Goal: Find specific page/section: Find specific page/section

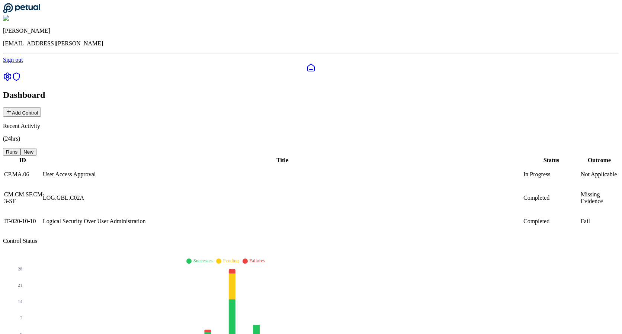
scroll to position [15, 0]
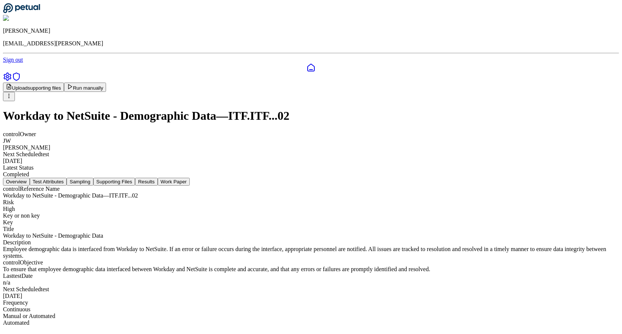
click at [135, 178] on button "Supporting Files" at bounding box center [114, 182] width 42 height 8
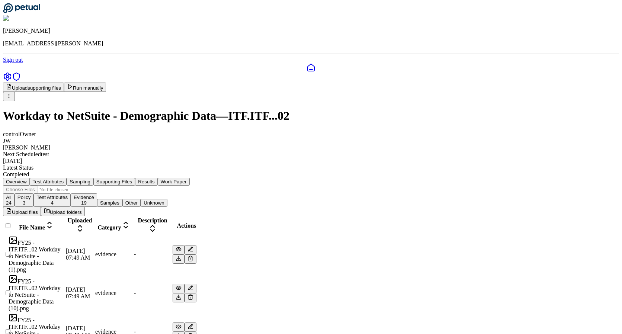
click at [7, 229] on div at bounding box center [5, 229] width 3 height 0
click at [13, 225] on icon at bounding box center [8, 229] width 9 height 9
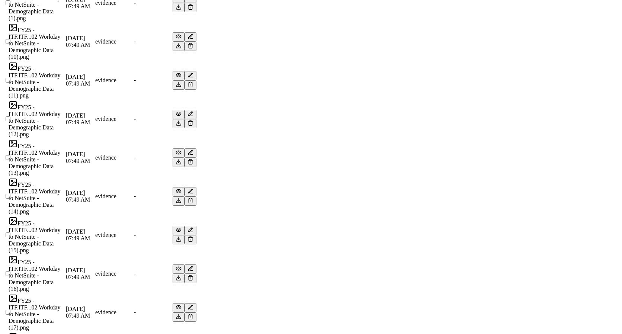
scroll to position [264, 0]
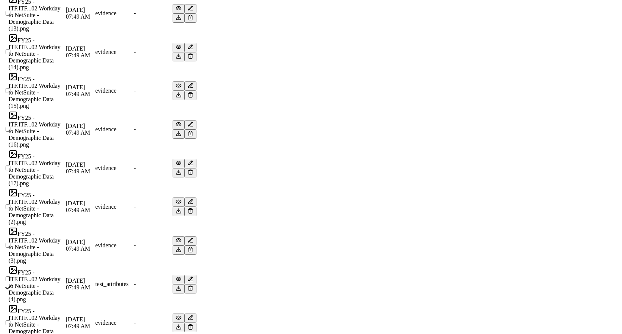
scroll to position [444, 0]
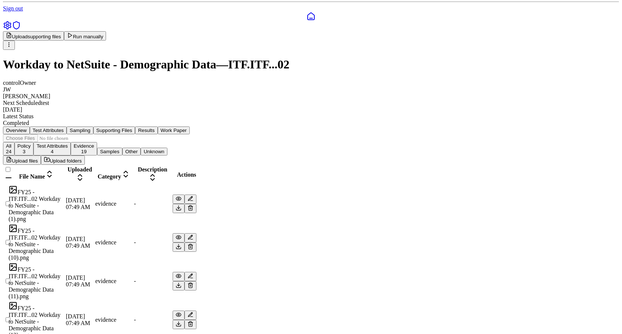
scroll to position [0, 0]
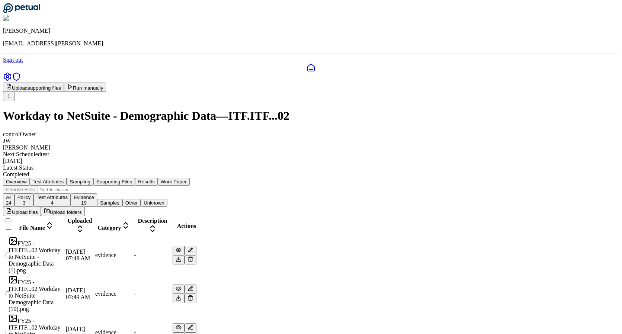
click at [13, 225] on icon at bounding box center [8, 229] width 9 height 9
click at [130, 220] on icon at bounding box center [125, 224] width 9 height 9
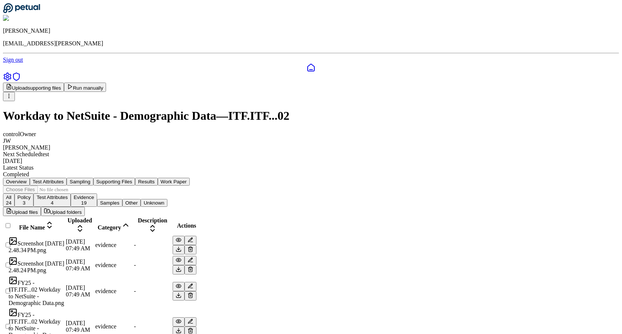
click at [130, 220] on icon at bounding box center [125, 224] width 9 height 9
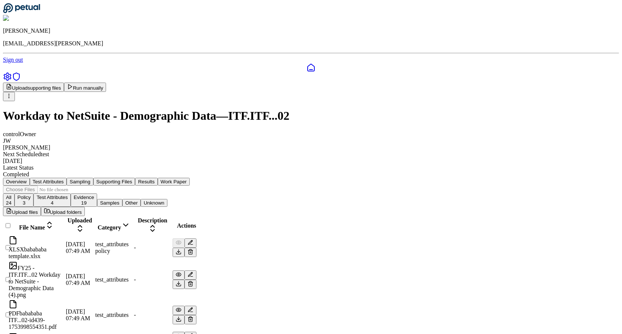
click at [130, 220] on icon at bounding box center [125, 224] width 9 height 9
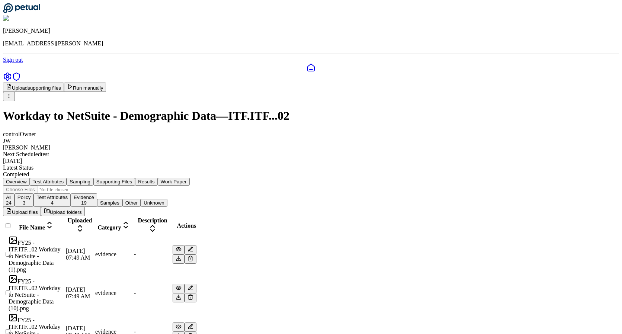
click at [84, 224] on icon at bounding box center [79, 228] width 9 height 9
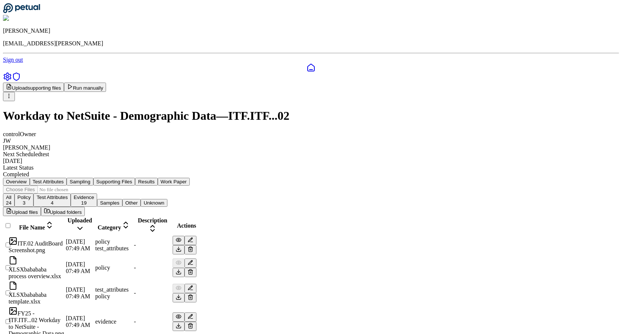
click at [84, 224] on icon at bounding box center [79, 228] width 9 height 9
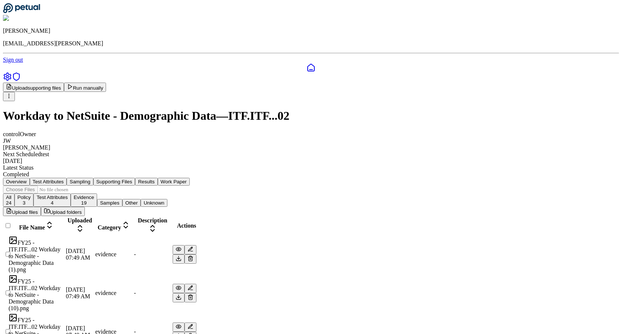
click at [84, 224] on icon at bounding box center [79, 228] width 9 height 9
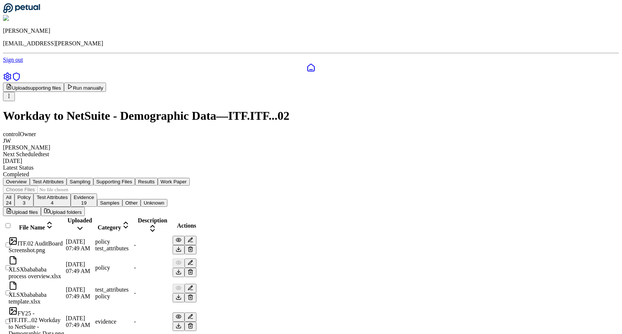
click at [84, 224] on icon at bounding box center [79, 228] width 9 height 9
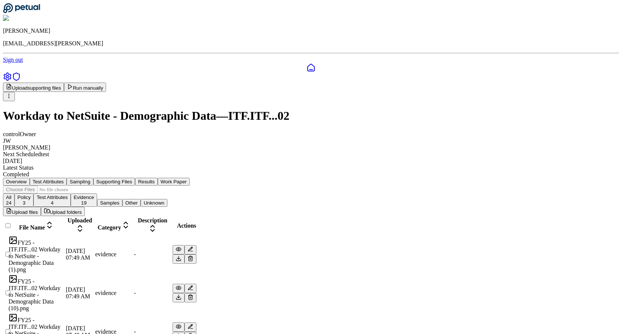
click at [84, 224] on icon at bounding box center [79, 228] width 9 height 9
click at [51, 226] on icon at bounding box center [50, 227] width 4 height 2
click at [52, 224] on icon at bounding box center [49, 225] width 4 height 2
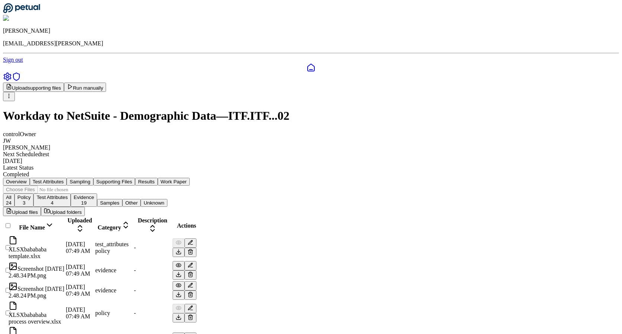
click at [54, 220] on icon at bounding box center [49, 224] width 9 height 9
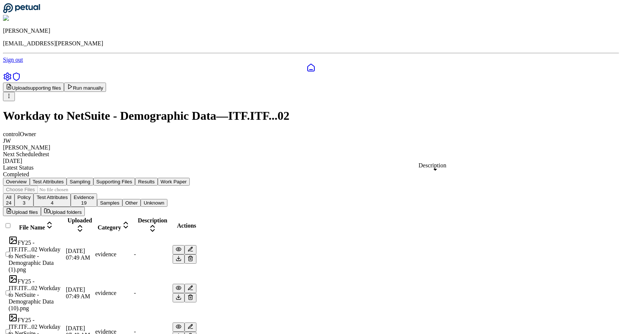
click at [167, 217] on span "Description" at bounding box center [152, 220] width 29 height 6
click at [196, 222] on span "Actions" at bounding box center [186, 225] width 19 height 6
click at [132, 220] on div "Category" at bounding box center [113, 225] width 37 height 10
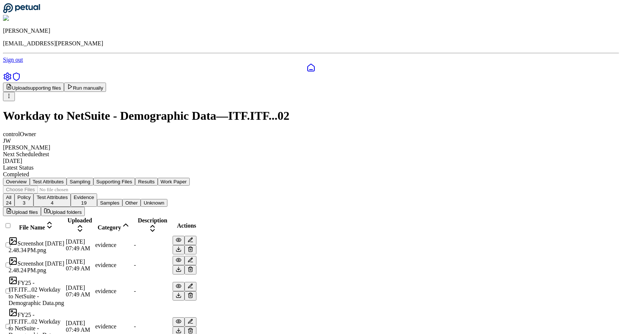
click at [132, 220] on div "Category" at bounding box center [113, 225] width 37 height 10
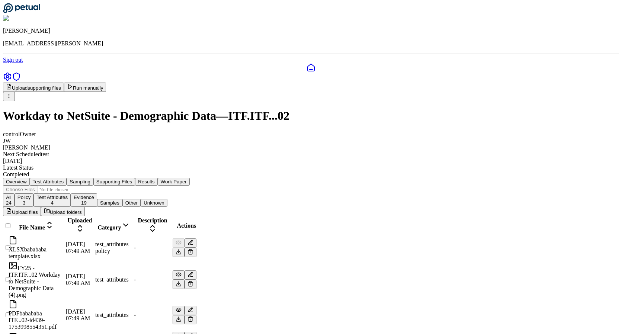
click at [132, 220] on div "Category" at bounding box center [113, 225] width 37 height 10
